Goal: Transaction & Acquisition: Purchase product/service

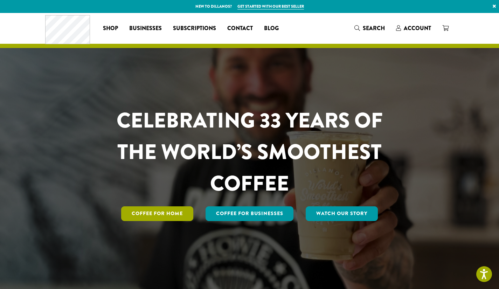
click at [182, 212] on link "Coffee for Home" at bounding box center [157, 213] width 72 height 15
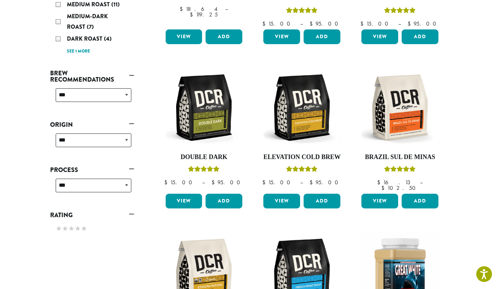
scroll to position [210, 0]
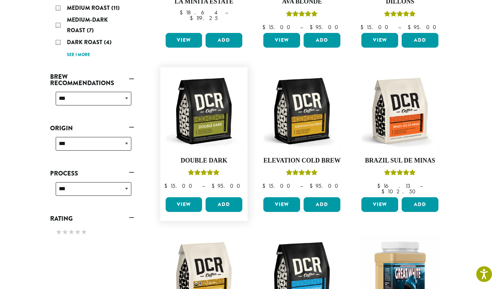
click at [181, 199] on link "View" at bounding box center [184, 204] width 37 height 15
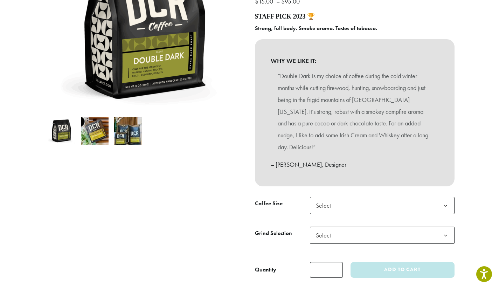
scroll to position [140, 0]
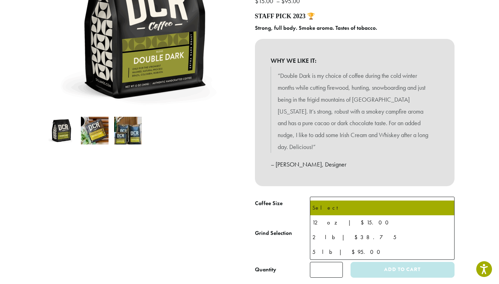
click at [447, 197] on b at bounding box center [445, 205] width 17 height 17
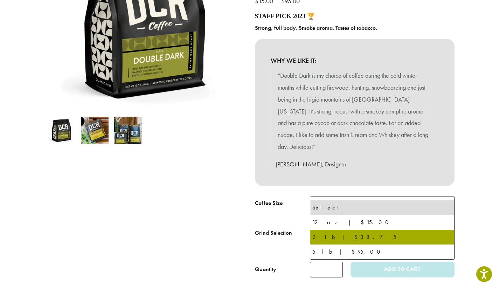
select select "**********"
